Goal: Task Accomplishment & Management: Complete application form

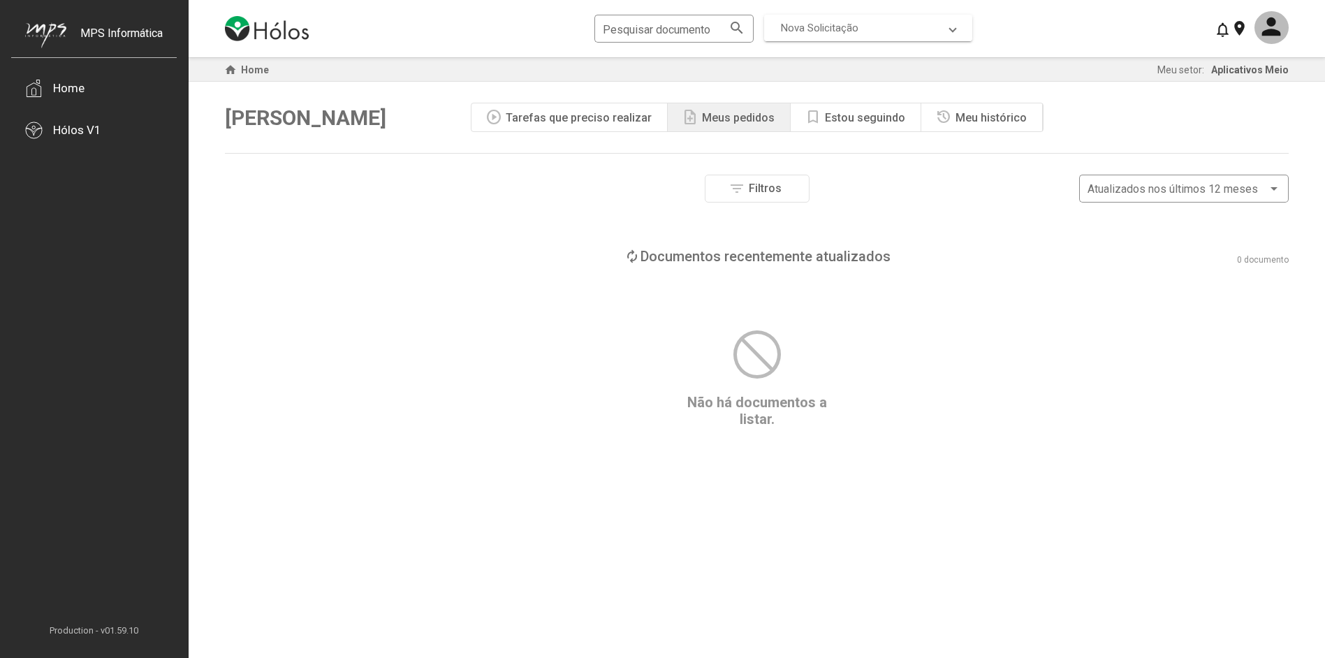
click at [959, 27] on mat-expansion-panel-header "Nova Solicitação" at bounding box center [868, 28] width 208 height 27
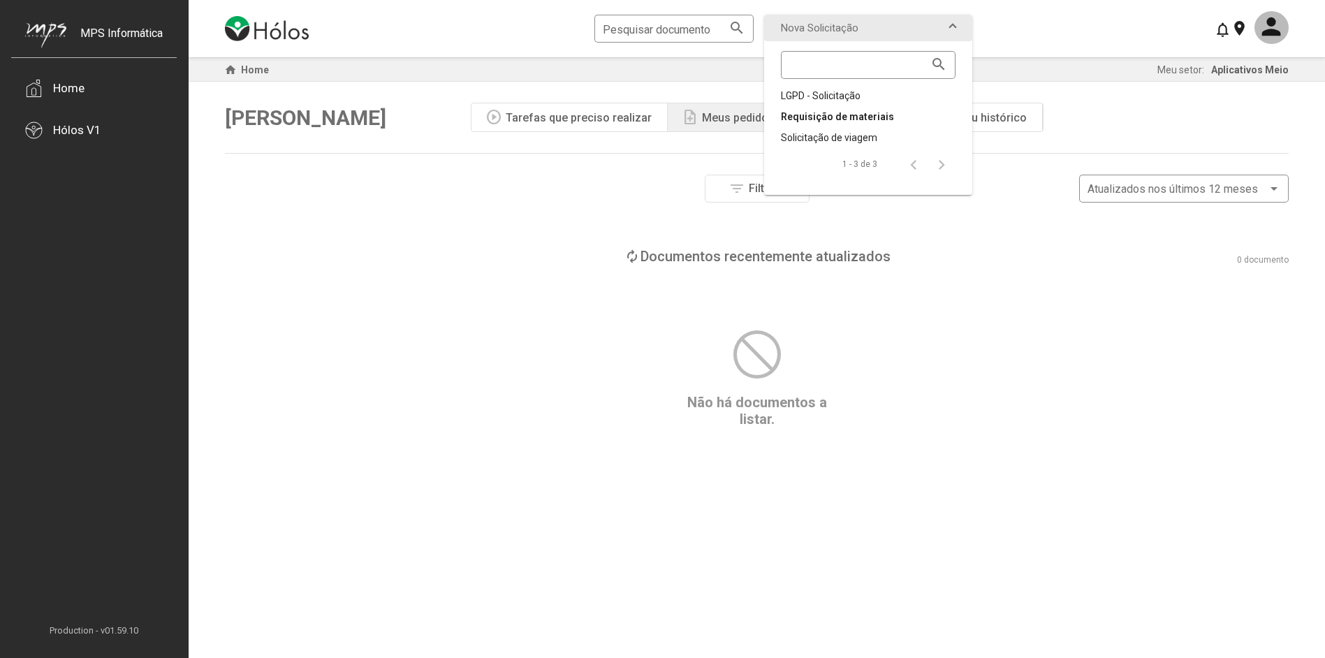
click at [863, 117] on div "Requisição de materiais" at bounding box center [868, 117] width 175 height 14
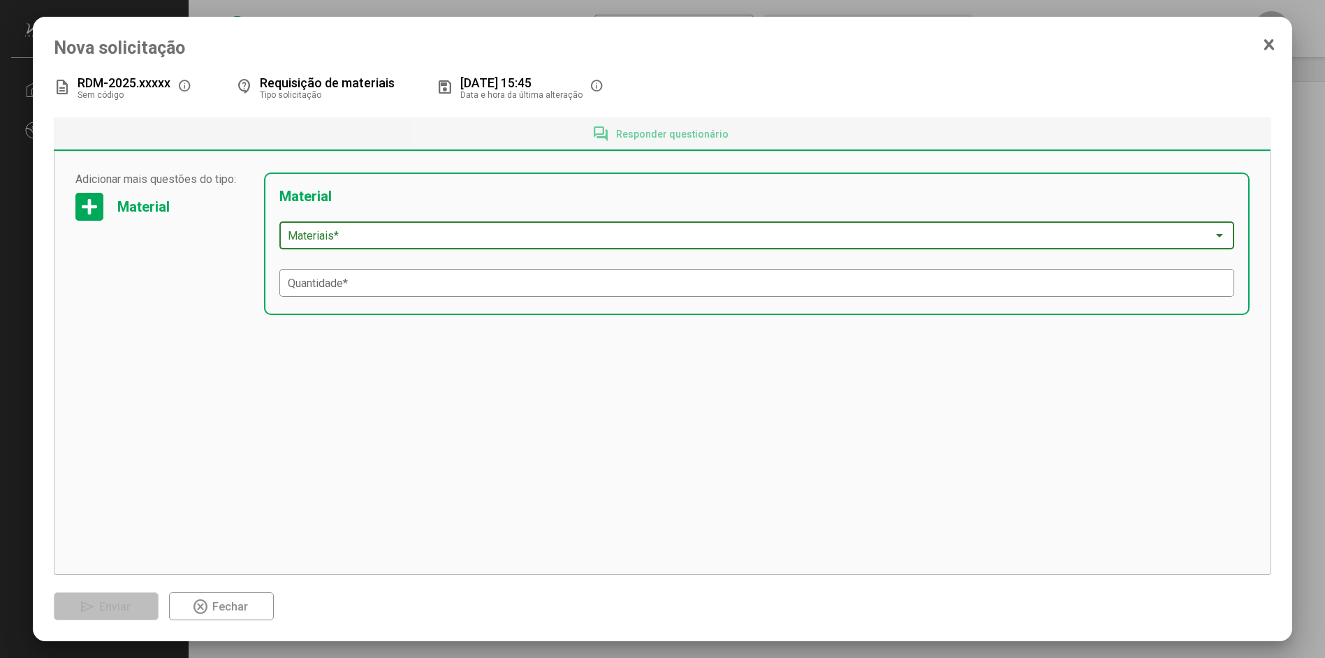
click at [397, 236] on span at bounding box center [750, 236] width 924 height 13
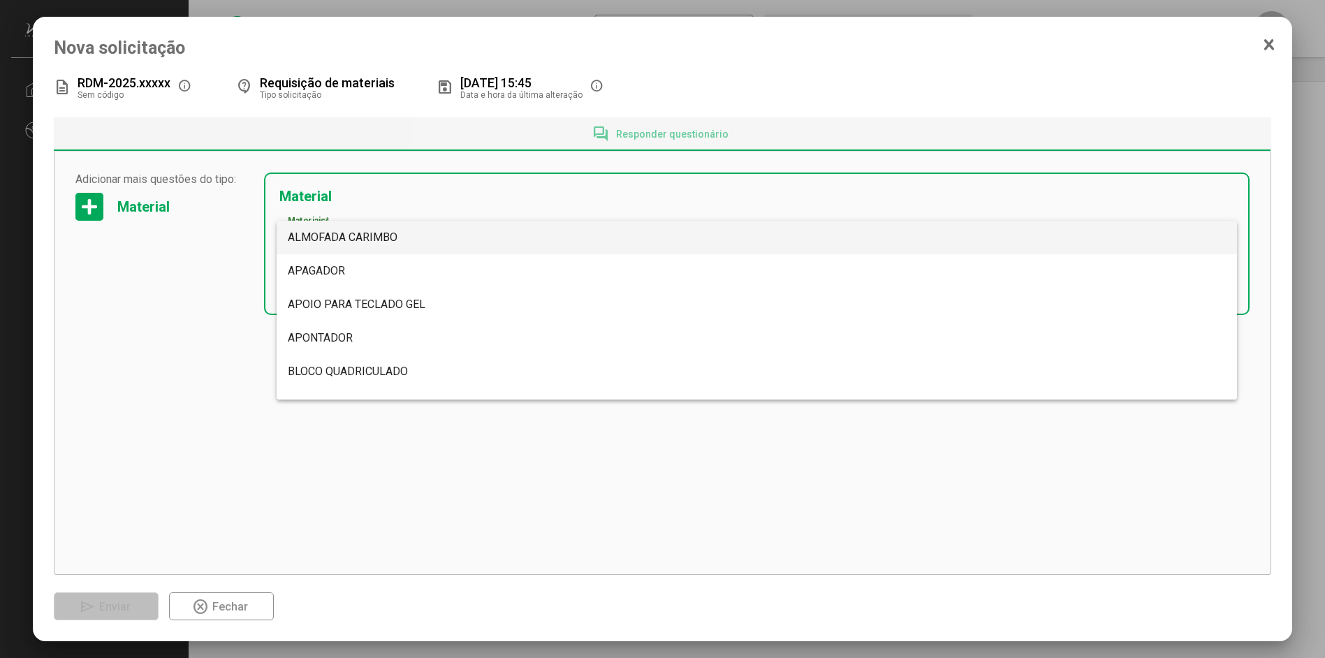
scroll to position [4915, 0]
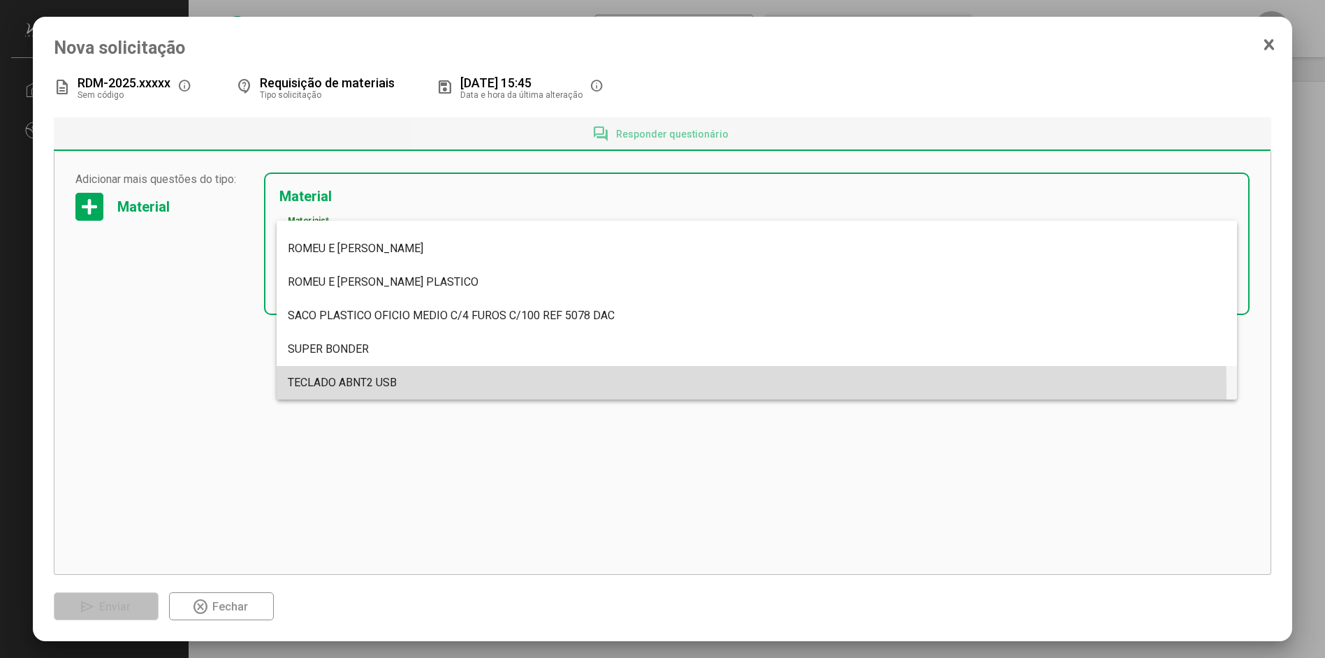
click at [369, 387] on span "TECLADO ABNT2 USB" at bounding box center [342, 382] width 109 height 13
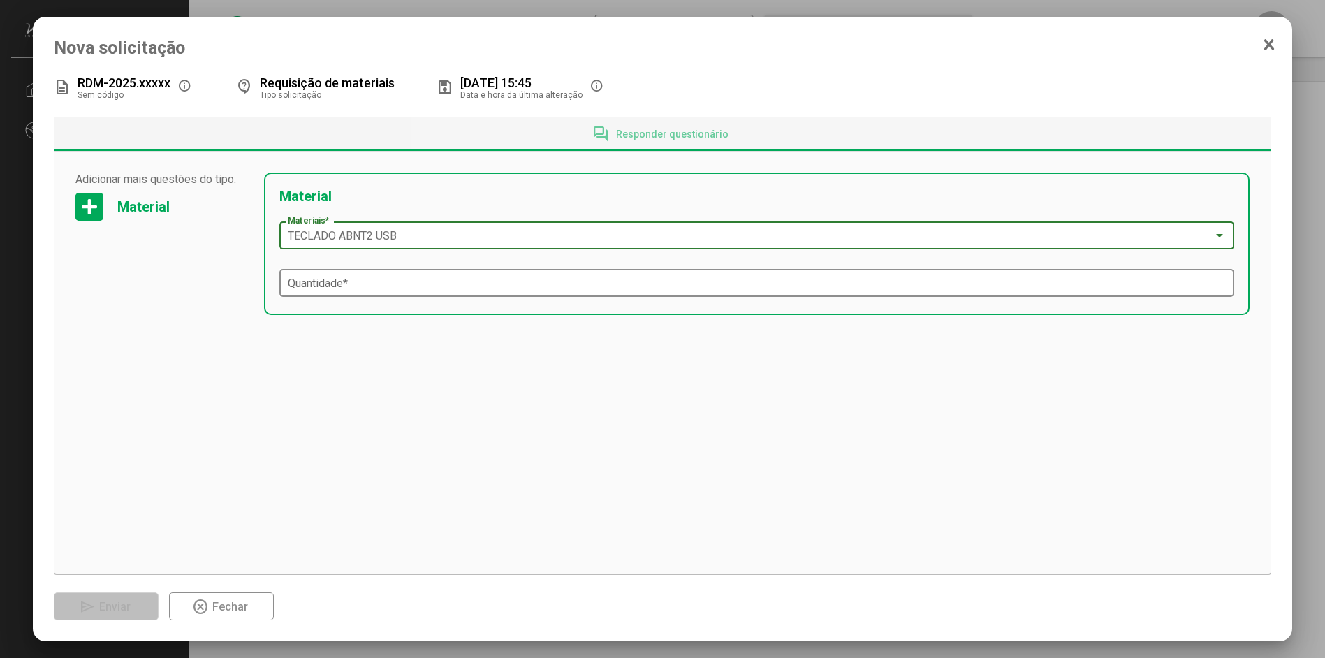
click at [325, 289] on input "Quantidade *" at bounding box center [756, 283] width 937 height 13
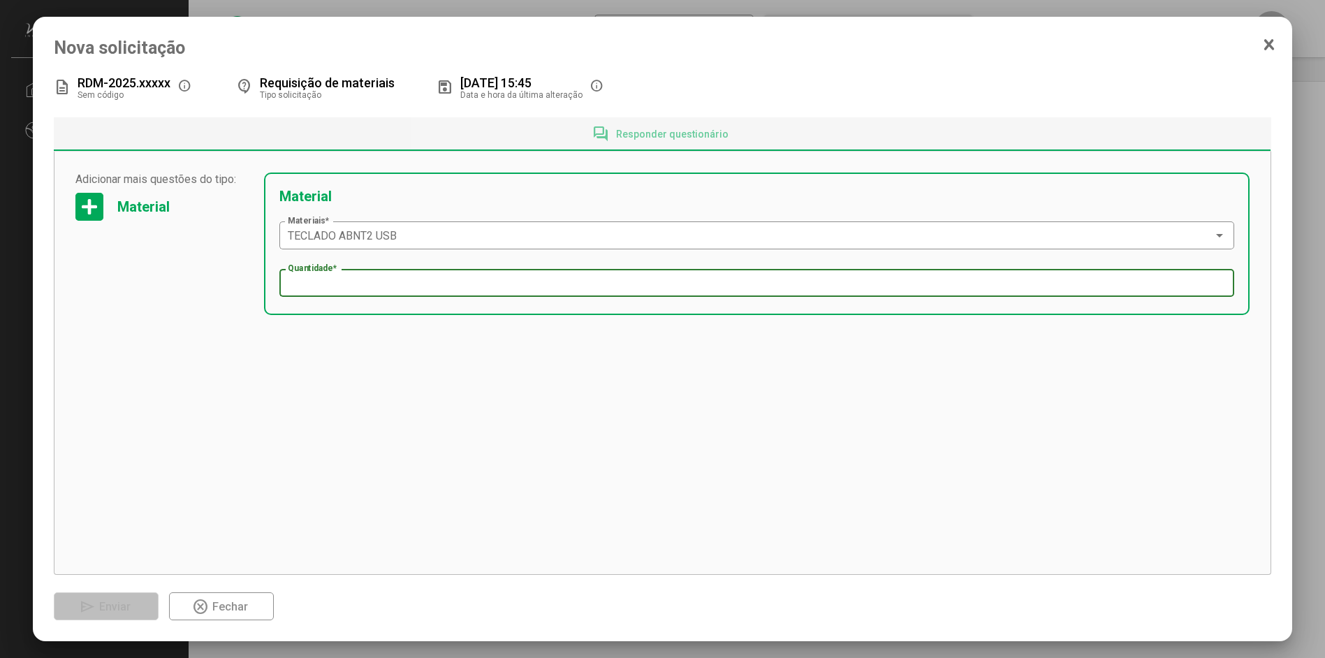
type input "*"
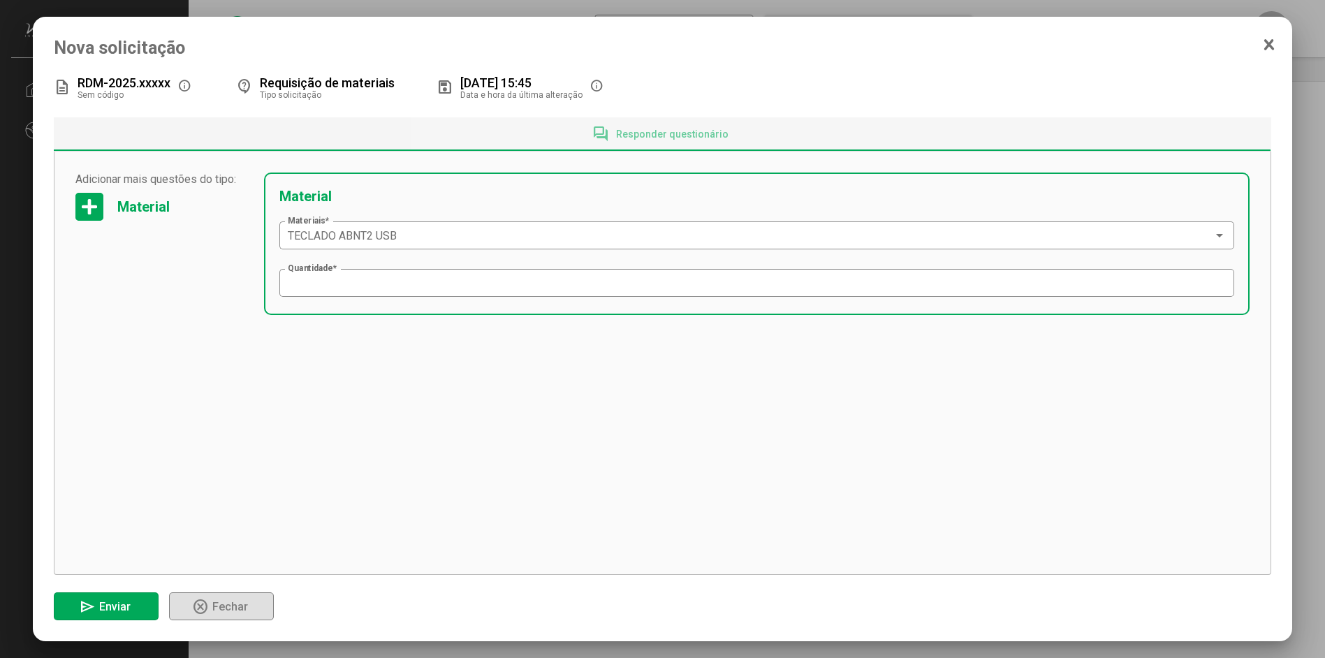
click at [1271, 45] on icon at bounding box center [1268, 44] width 8 height 9
